Goal: Information Seeking & Learning: Learn about a topic

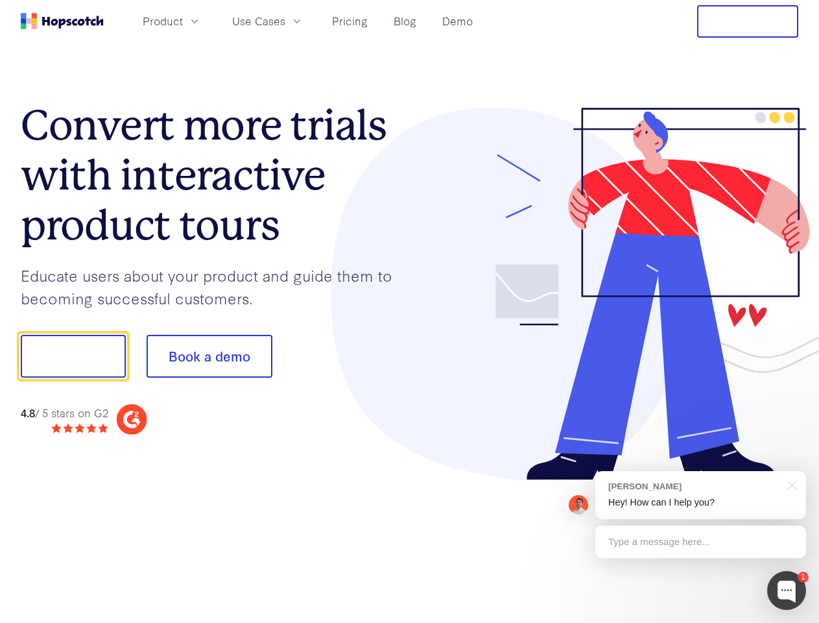
click at [410, 311] on div at bounding box center [604, 294] width 389 height 373
click at [183, 21] on span "Product" at bounding box center [163, 21] width 40 height 16
click at [285, 21] on span "Use Cases" at bounding box center [258, 21] width 53 height 16
click at [748, 21] on button "Free Trial" at bounding box center [747, 21] width 101 height 32
click at [73, 356] on button "Show me!" at bounding box center [73, 356] width 105 height 43
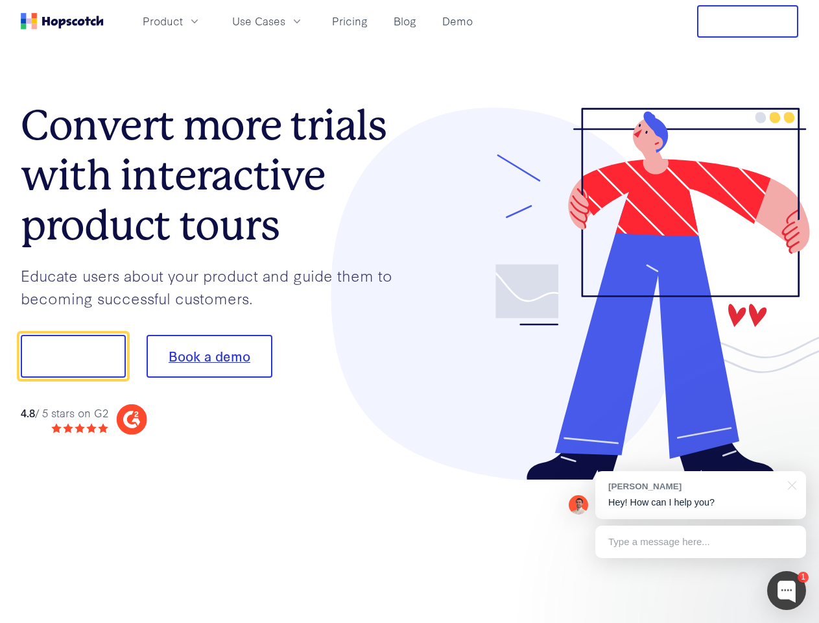
click at [209, 356] on button "Book a demo" at bounding box center [210, 356] width 126 height 43
click at [787, 590] on div at bounding box center [786, 590] width 39 height 39
click at [701, 495] on div "[PERSON_NAME] Hey! How can I help you?" at bounding box center [700, 495] width 211 height 48
click at [790, 484] on div at bounding box center [684, 354] width 243 height 433
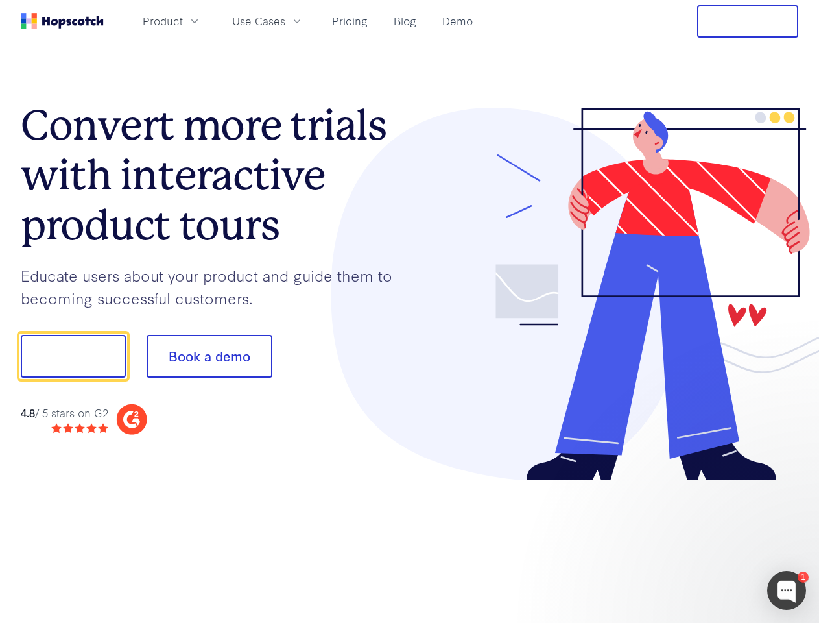
click at [701, 542] on div at bounding box center [684, 441] width 243 height 259
